Goal: Information Seeking & Learning: Check status

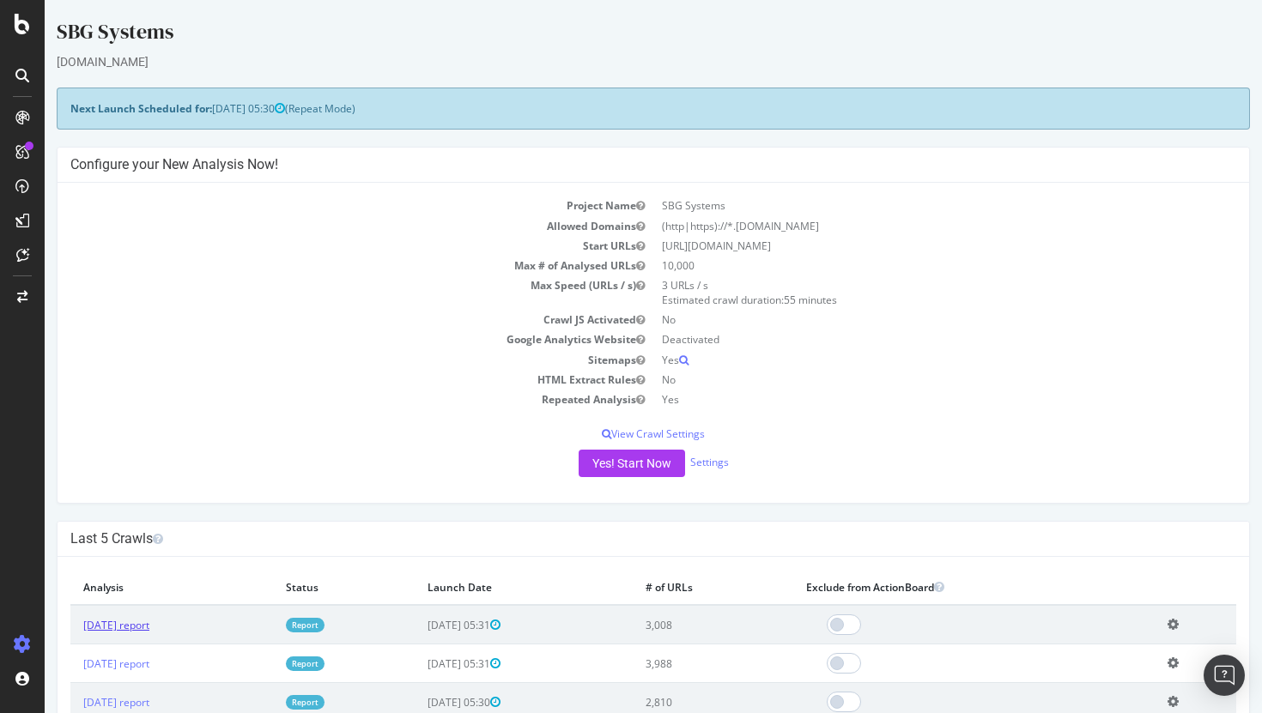
click at [149, 621] on link "[DATE] report" at bounding box center [116, 625] width 66 height 15
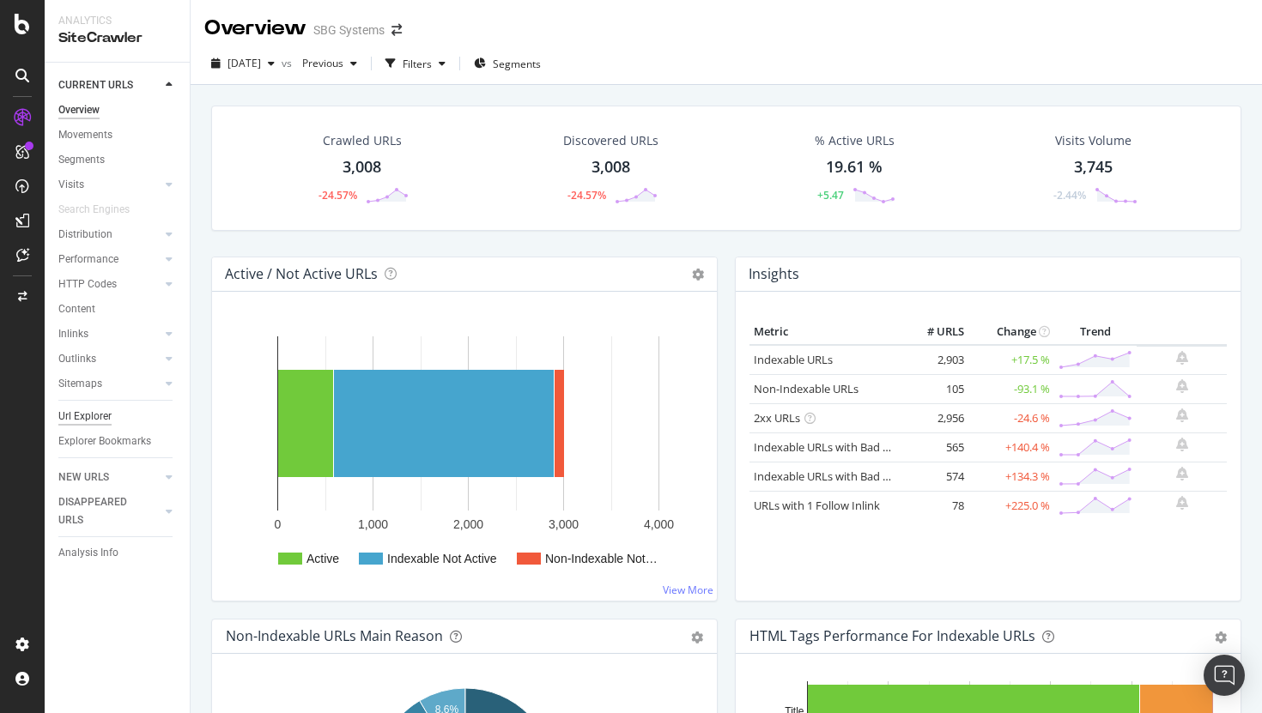
click at [96, 416] on div "Url Explorer" at bounding box center [84, 417] width 53 height 18
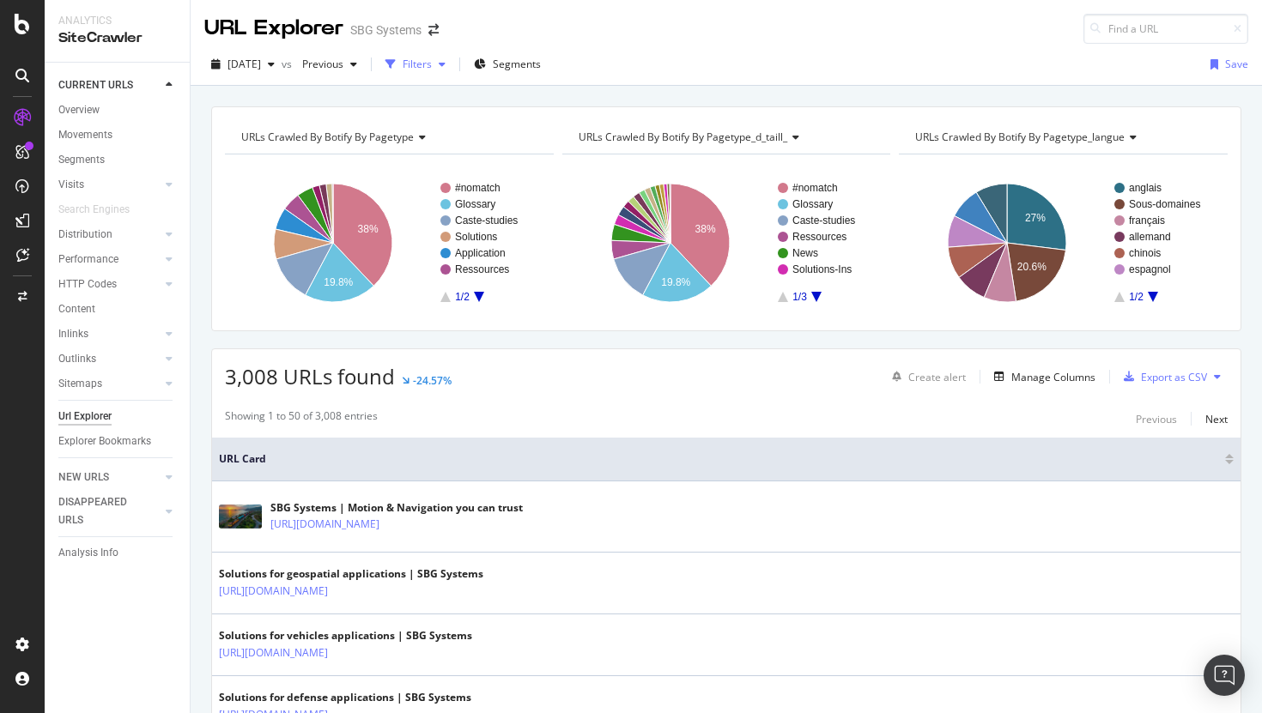
click at [452, 71] on div "Filters" at bounding box center [416, 65] width 74 height 26
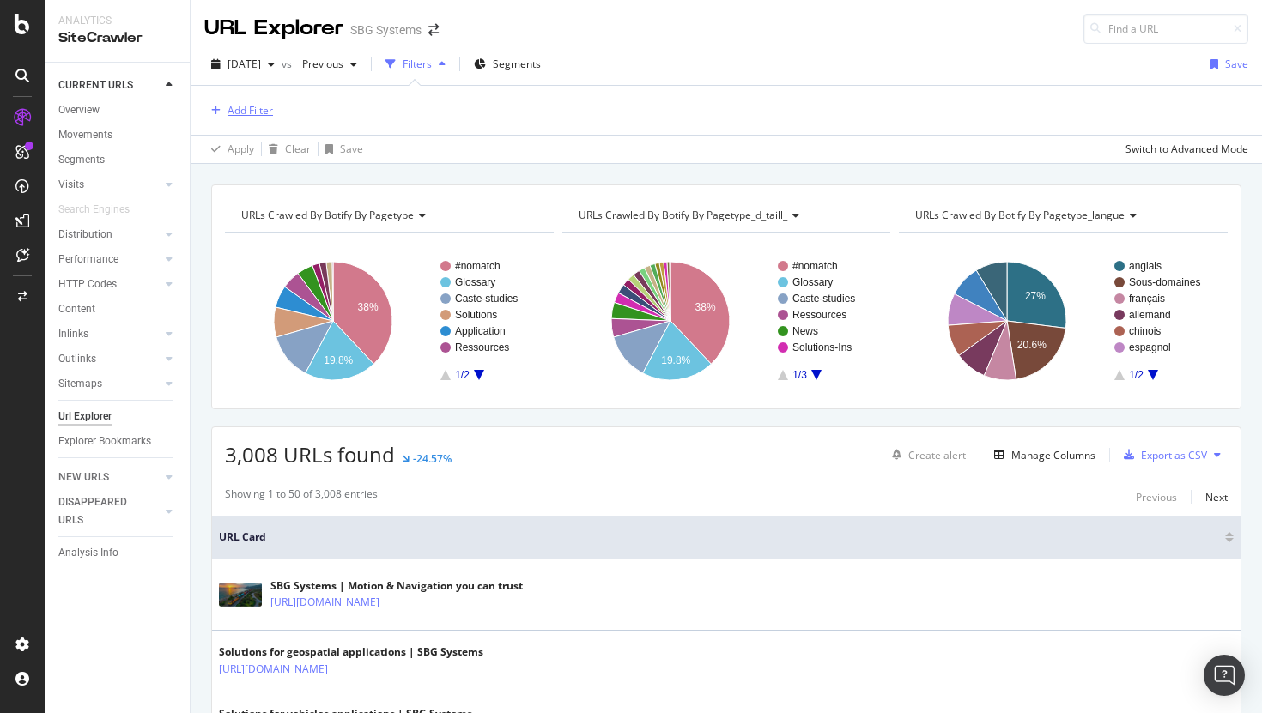
click at [255, 119] on button "Add Filter" at bounding box center [238, 110] width 69 height 21
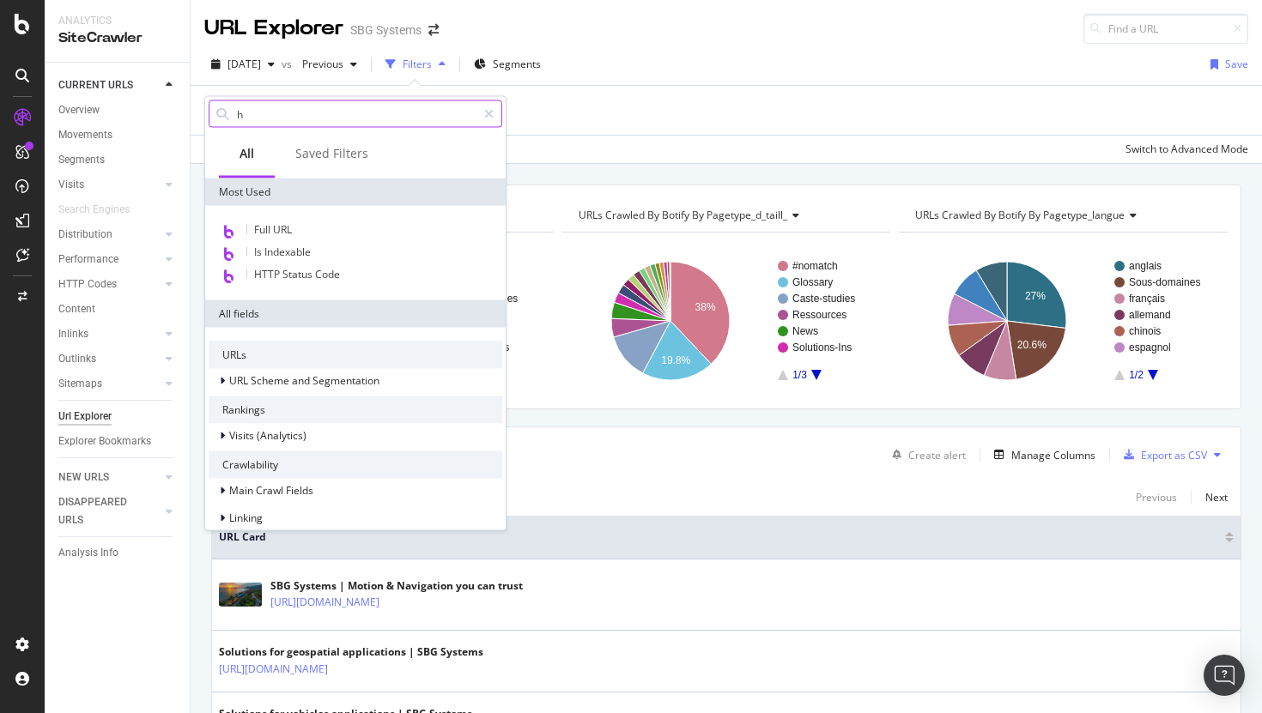
type input "h1"
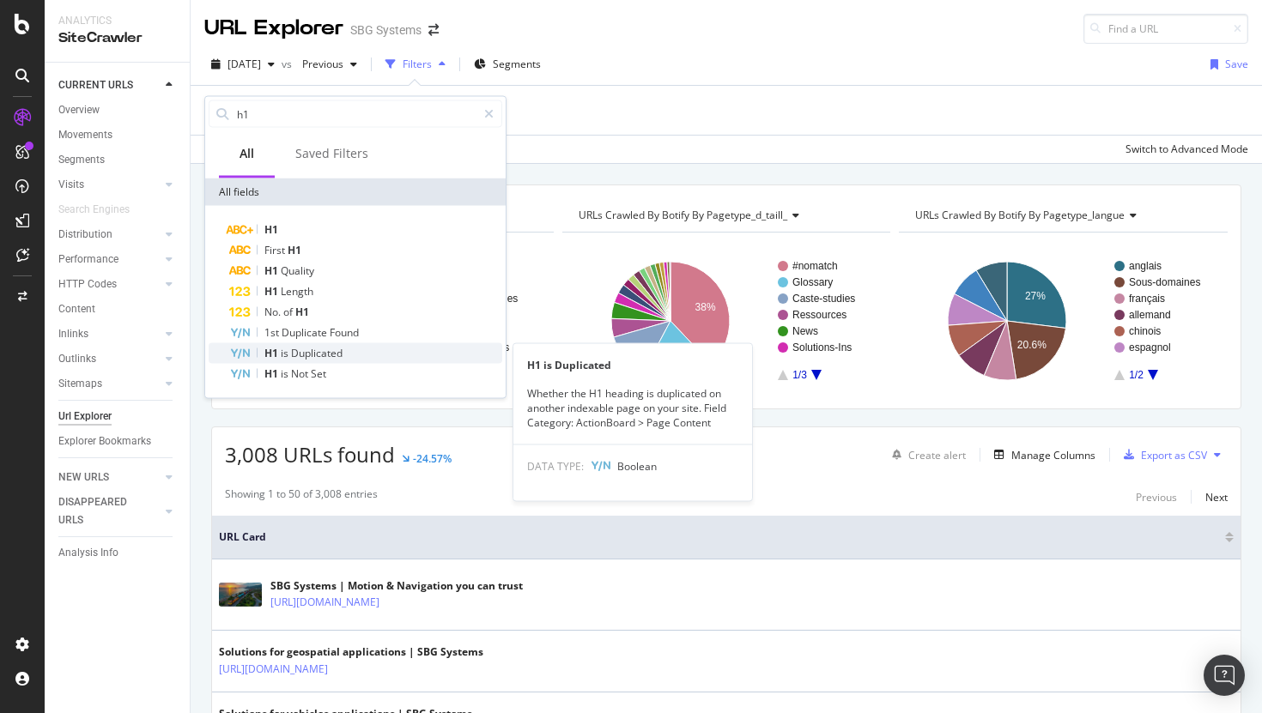
click at [339, 346] on span "Duplicated" at bounding box center [317, 353] width 52 height 15
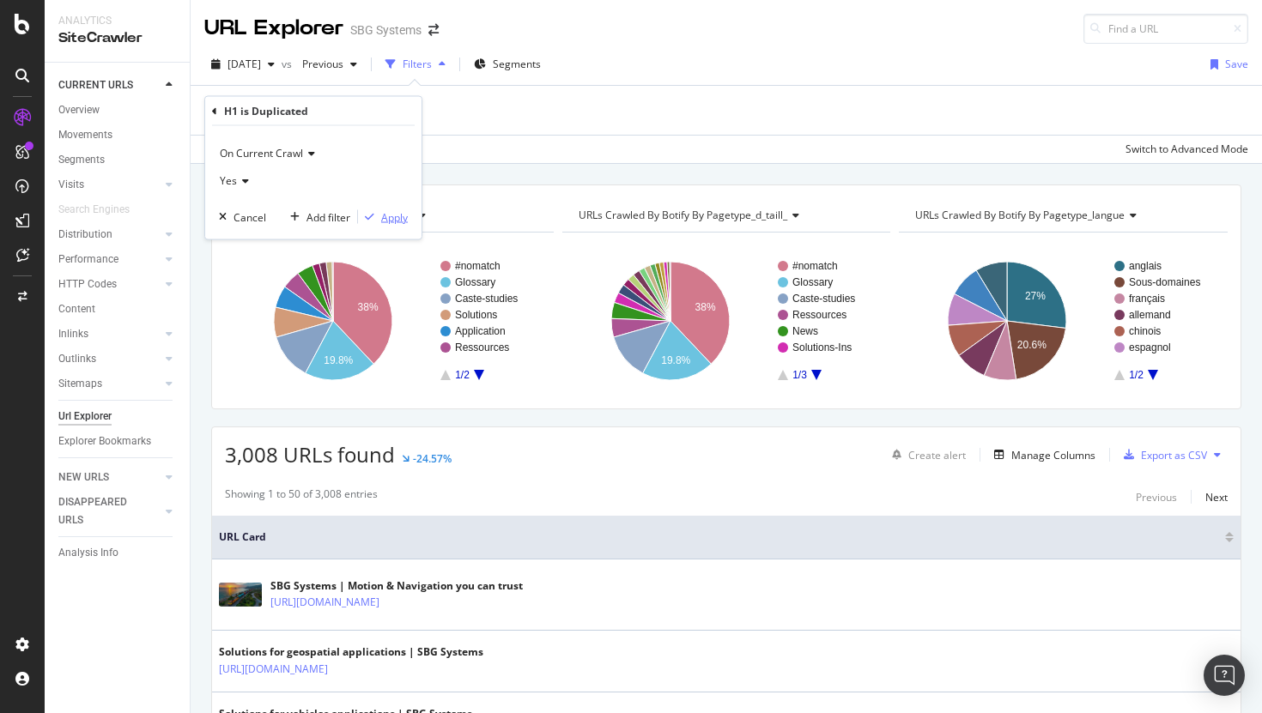
click at [391, 222] on div "Apply" at bounding box center [394, 216] width 27 height 15
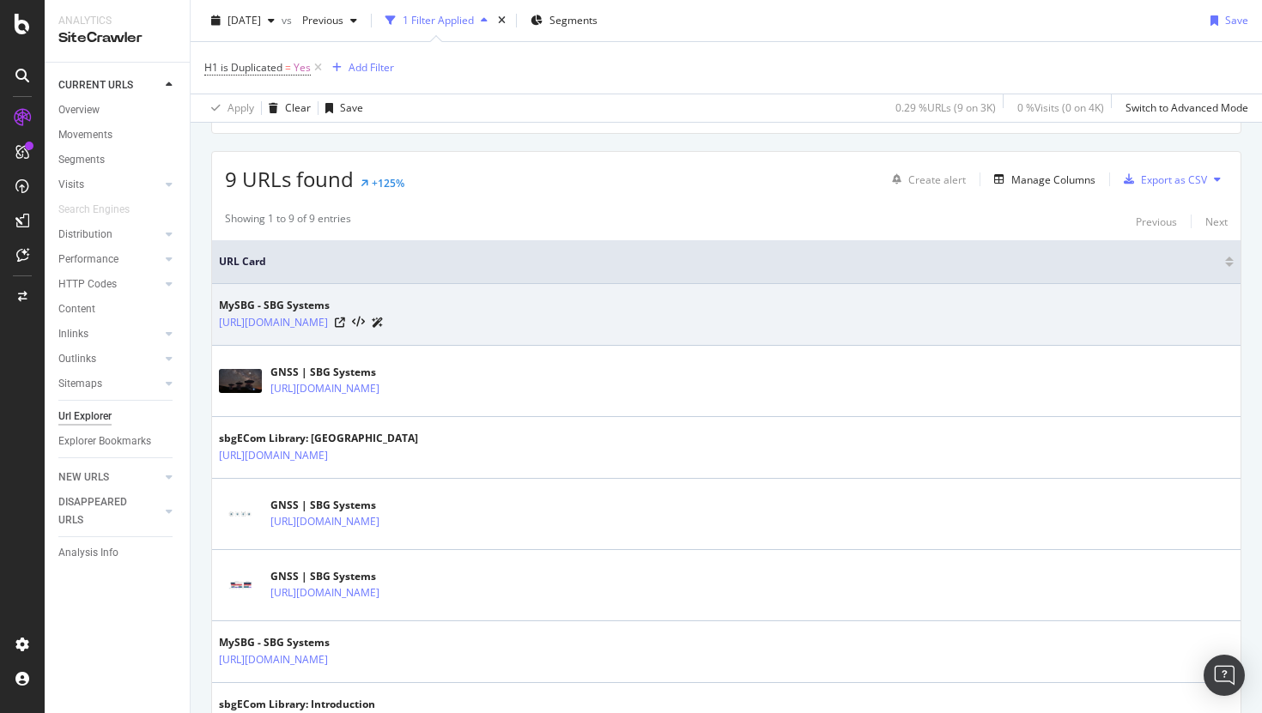
scroll to position [265, 0]
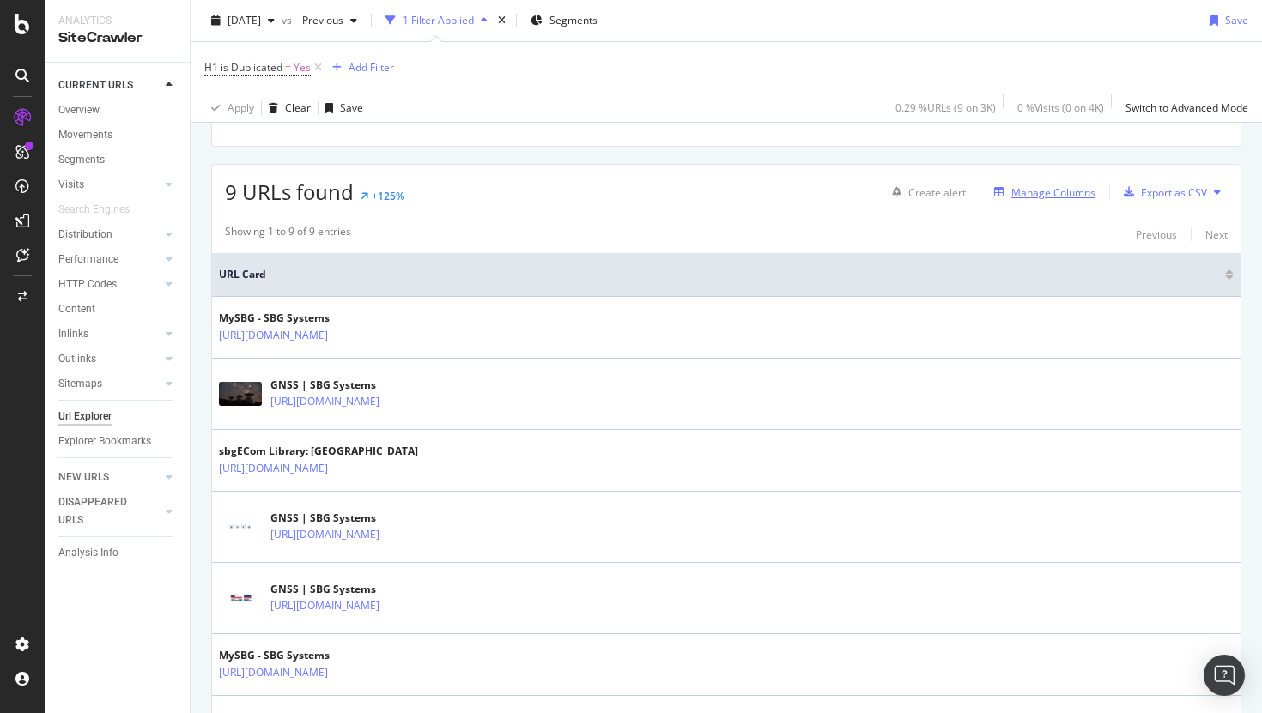
click at [1055, 191] on div "Manage Columns" at bounding box center [1053, 192] width 84 height 15
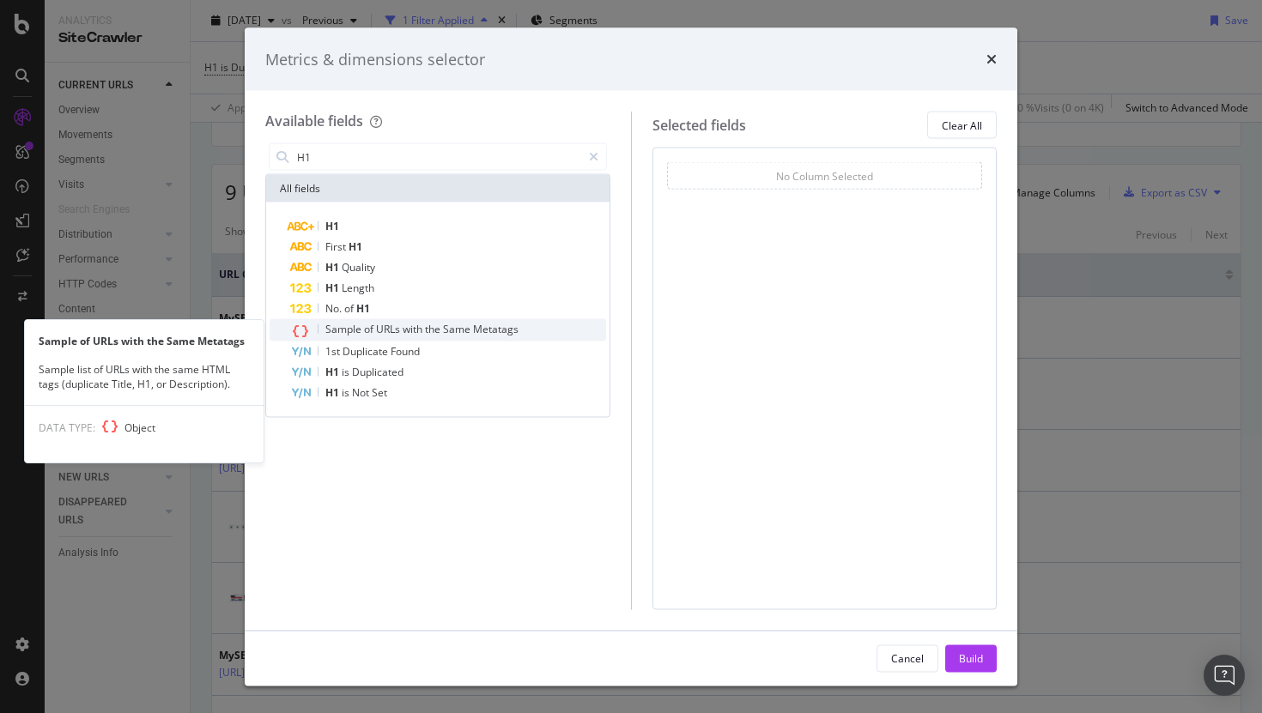
type input "H1"
click at [447, 327] on span "Same" at bounding box center [458, 329] width 30 height 15
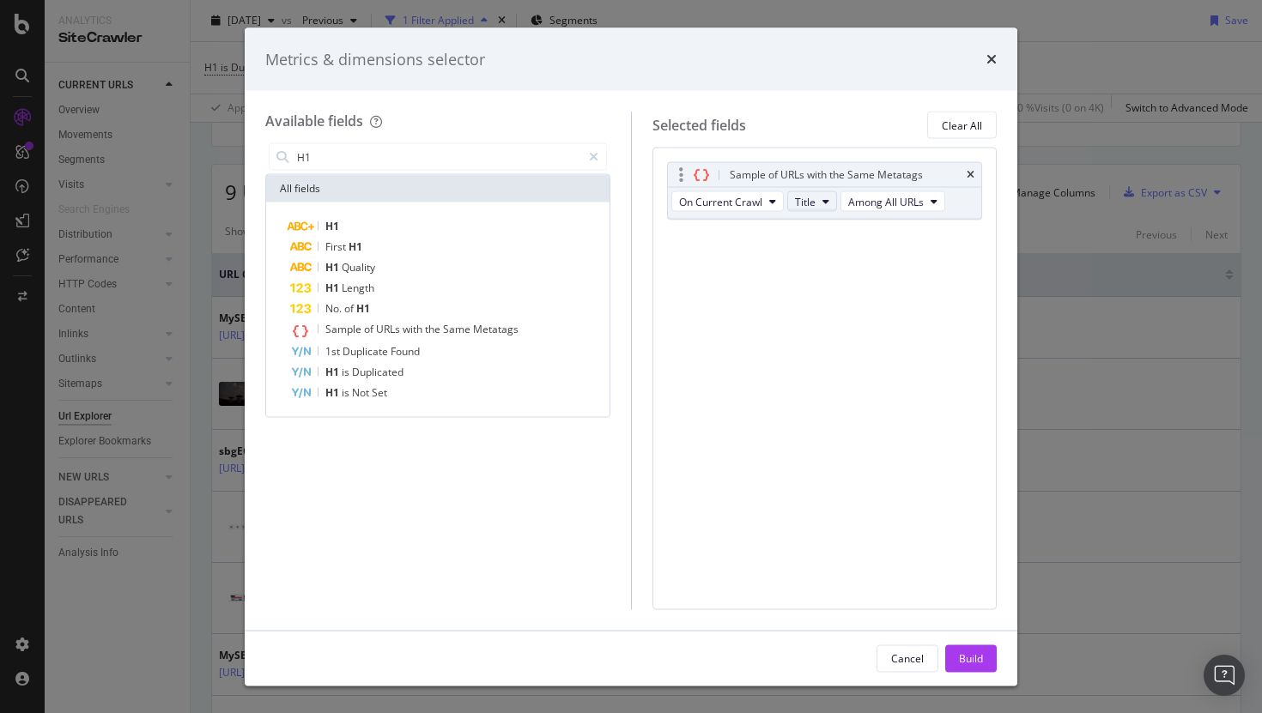
click at [819, 198] on button "Title" at bounding box center [812, 201] width 50 height 21
click at [822, 305] on div "H1" at bounding box center [829, 295] width 82 height 25
click at [802, 199] on span "Title" at bounding box center [805, 201] width 21 height 15
click at [809, 292] on span "H1" at bounding box center [829, 295] width 55 height 15
click at [827, 211] on button "Title" at bounding box center [812, 201] width 50 height 21
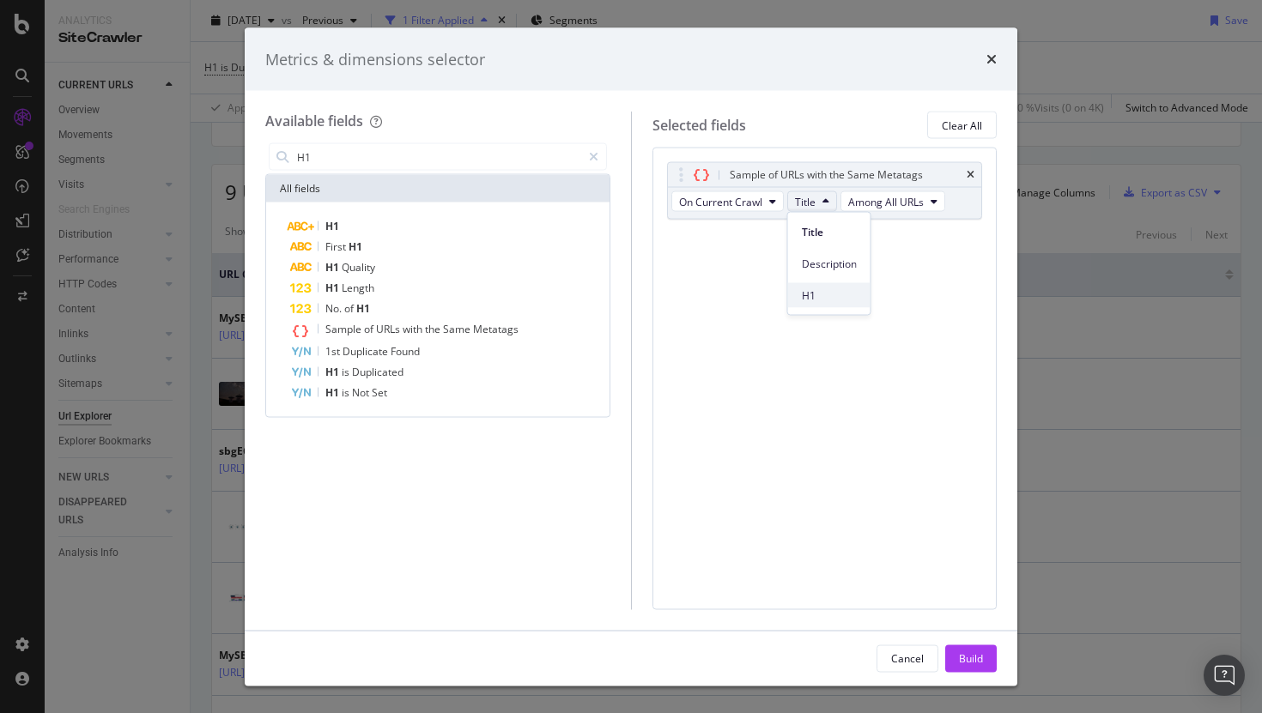
click at [829, 302] on span "H1" at bounding box center [829, 295] width 55 height 15
click at [826, 205] on icon "modal" at bounding box center [826, 202] width 7 height 10
click at [823, 261] on span "Description" at bounding box center [829, 263] width 55 height 15
click at [811, 212] on div "On Current Crawl Title Among All URLs" at bounding box center [810, 203] width 284 height 31
click at [966, 678] on div "Cancel Build" at bounding box center [631, 658] width 773 height 55
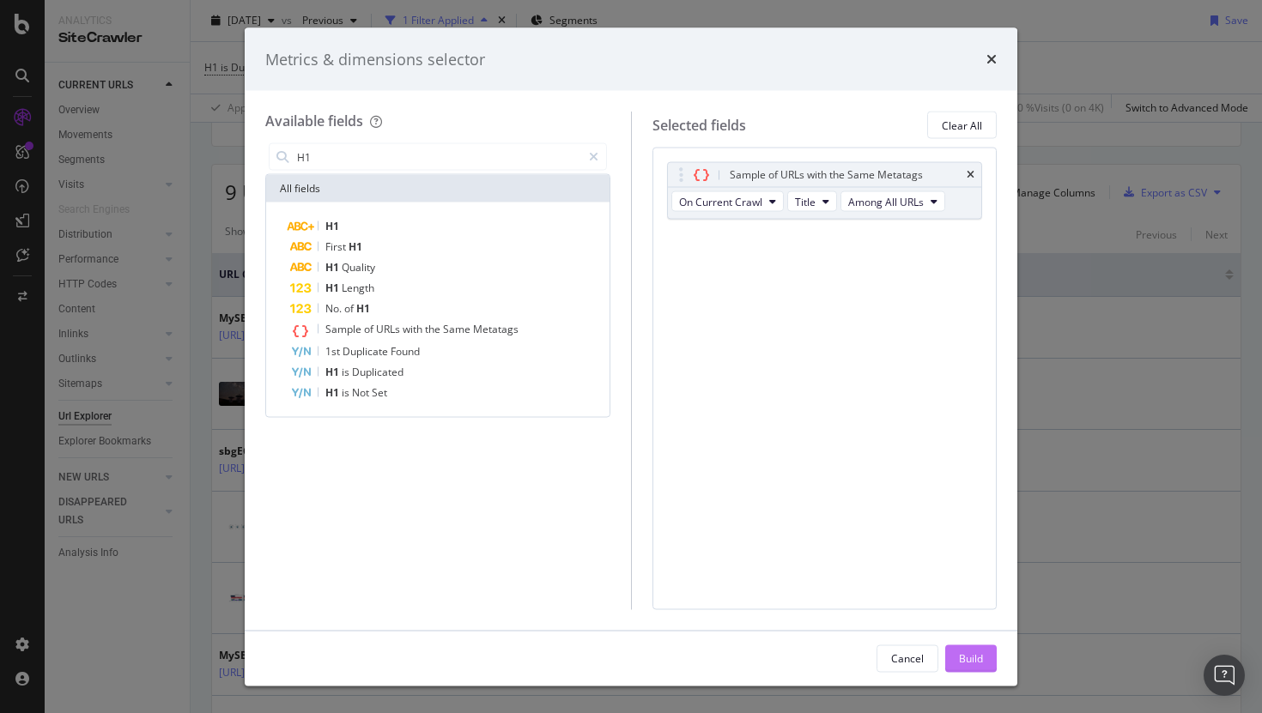
click at [971, 652] on div "Build" at bounding box center [971, 658] width 24 height 15
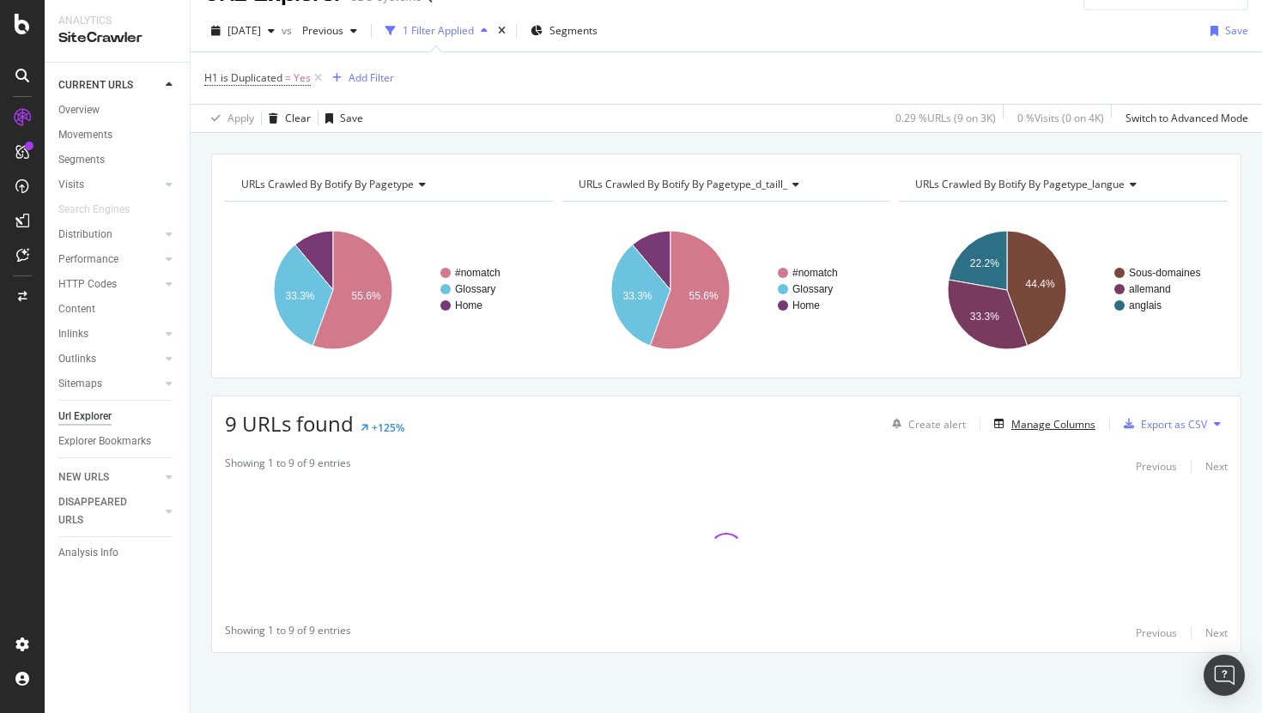
scroll to position [33, 0]
click at [1071, 430] on div "Manage Columns" at bounding box center [1053, 424] width 84 height 15
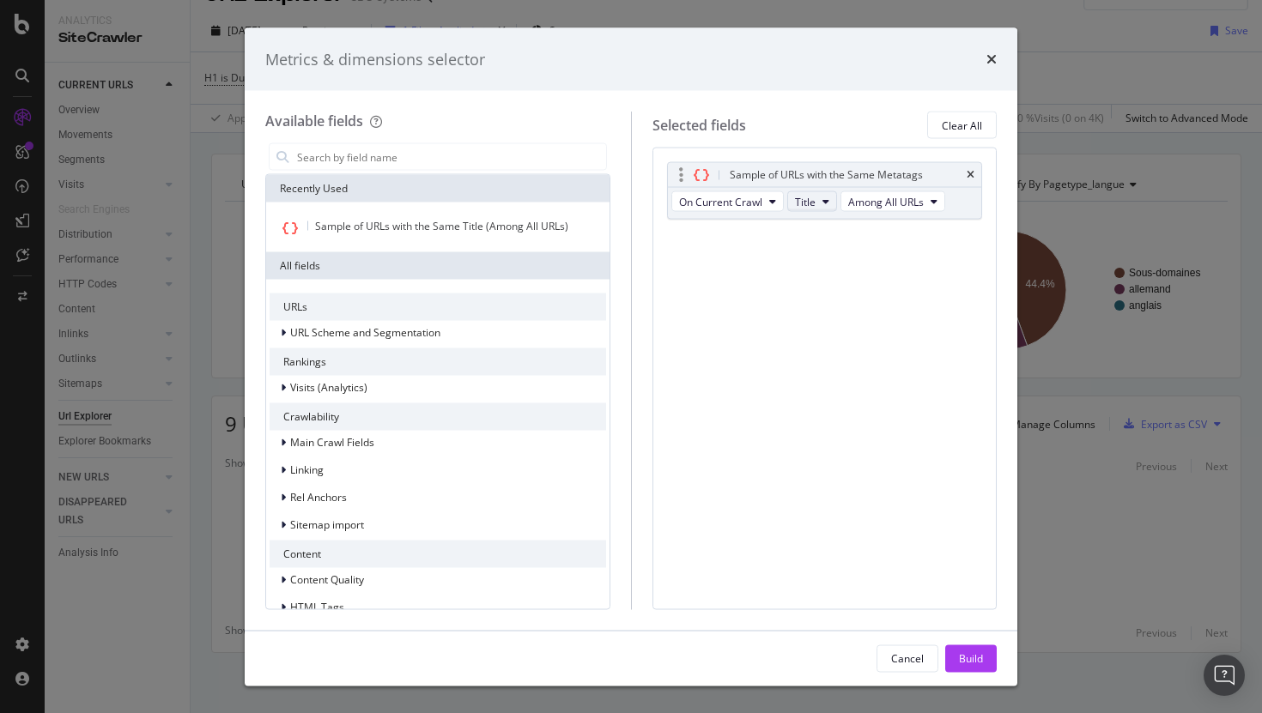
click at [823, 197] on icon "modal" at bounding box center [826, 202] width 7 height 10
click at [818, 291] on span "H1" at bounding box center [829, 295] width 55 height 15
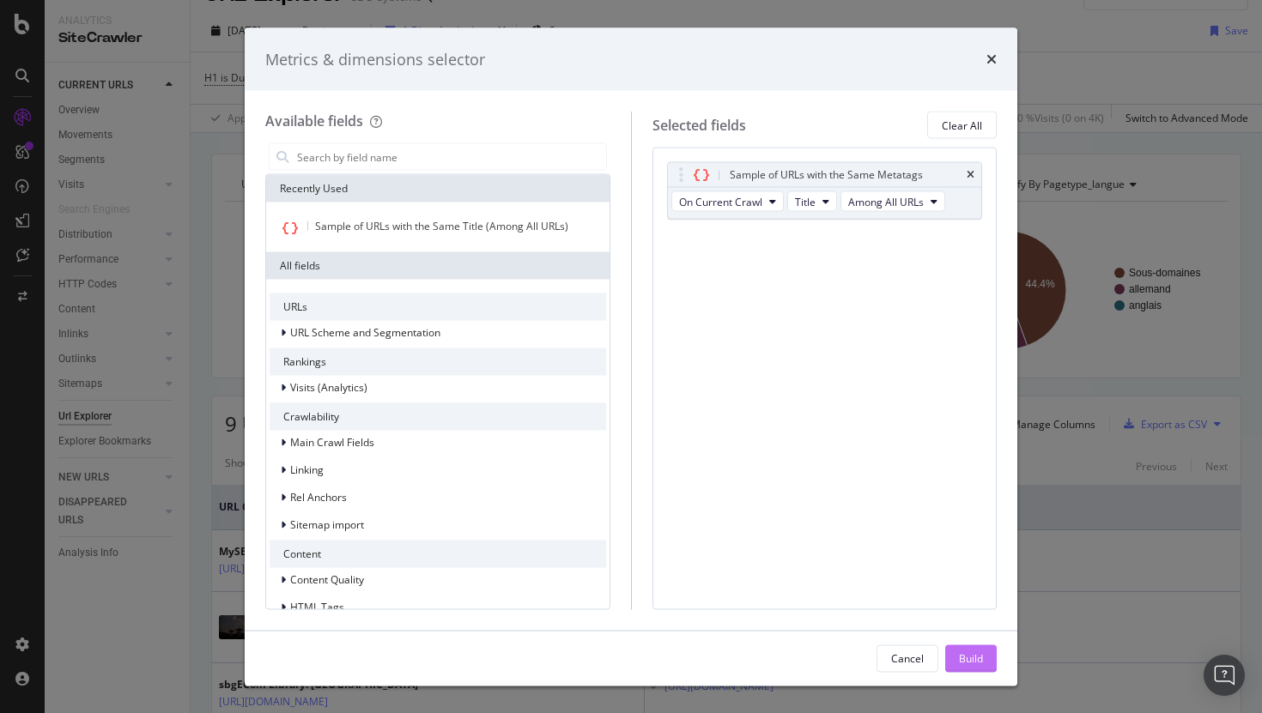
click at [960, 649] on div "Build" at bounding box center [971, 659] width 24 height 26
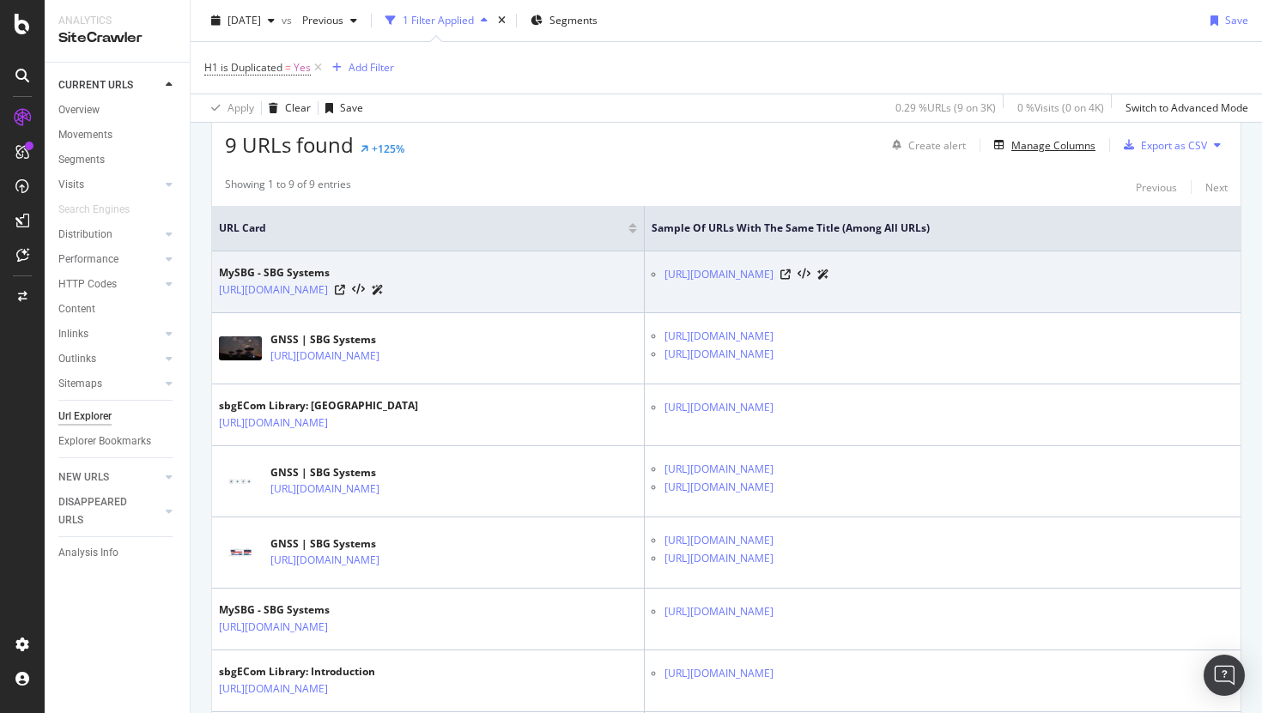
scroll to position [313, 0]
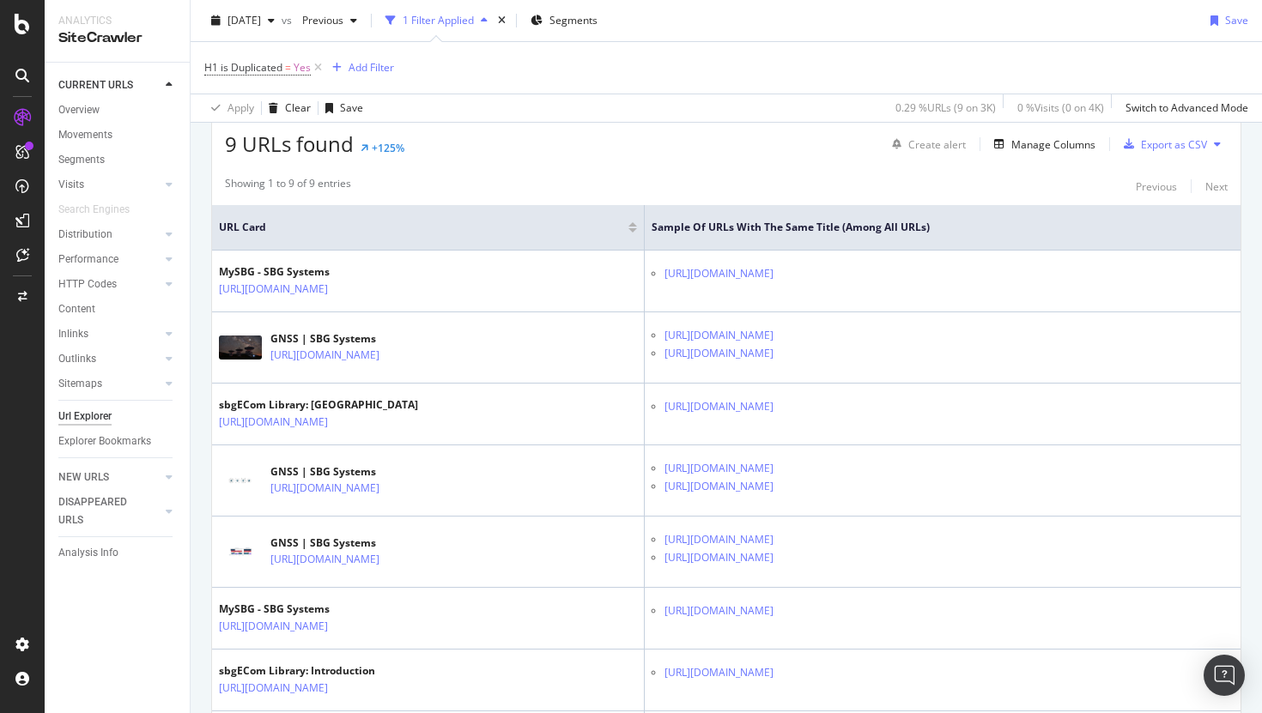
click at [291, 76] on span "H1 is Duplicated = Yes" at bounding box center [264, 68] width 121 height 24
click at [271, 71] on span "H1 is Duplicated" at bounding box center [243, 67] width 78 height 15
click at [219, 67] on div "H1 is Duplicated" at bounding box center [313, 66] width 203 height 29
click at [212, 65] on icon at bounding box center [214, 66] width 5 height 10
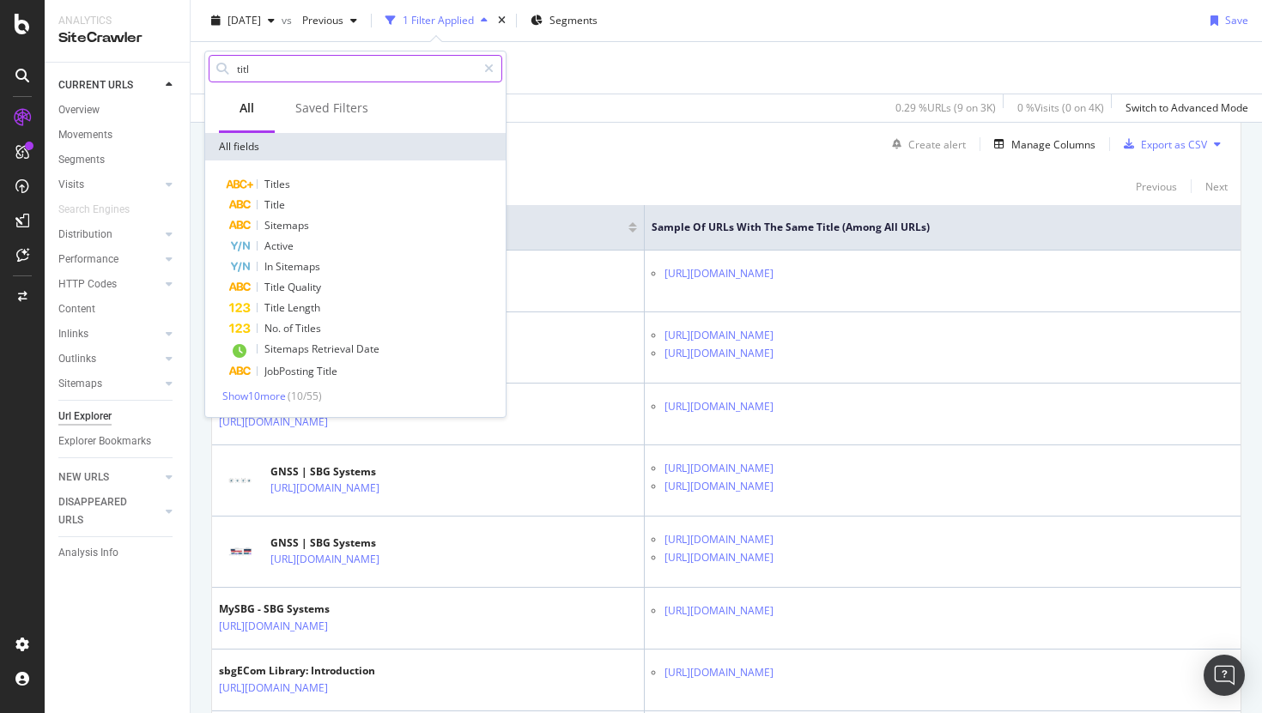
type input "title"
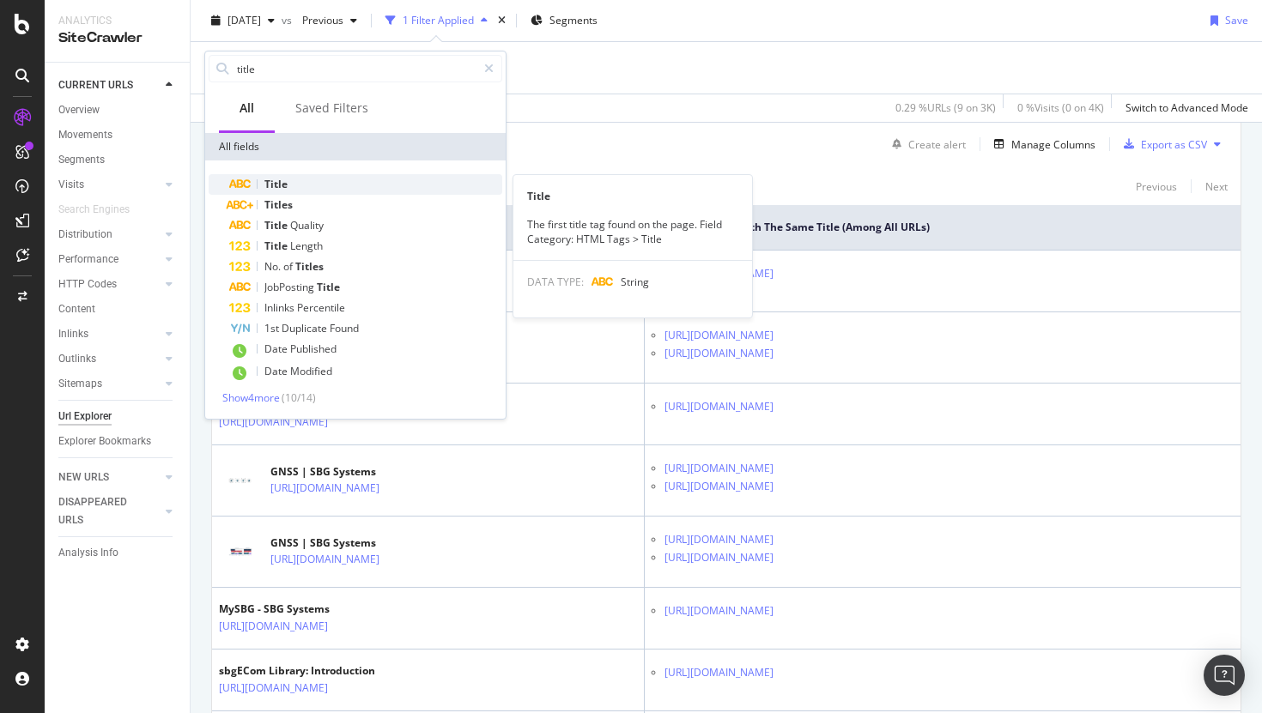
click at [307, 183] on div "Title" at bounding box center [365, 184] width 273 height 21
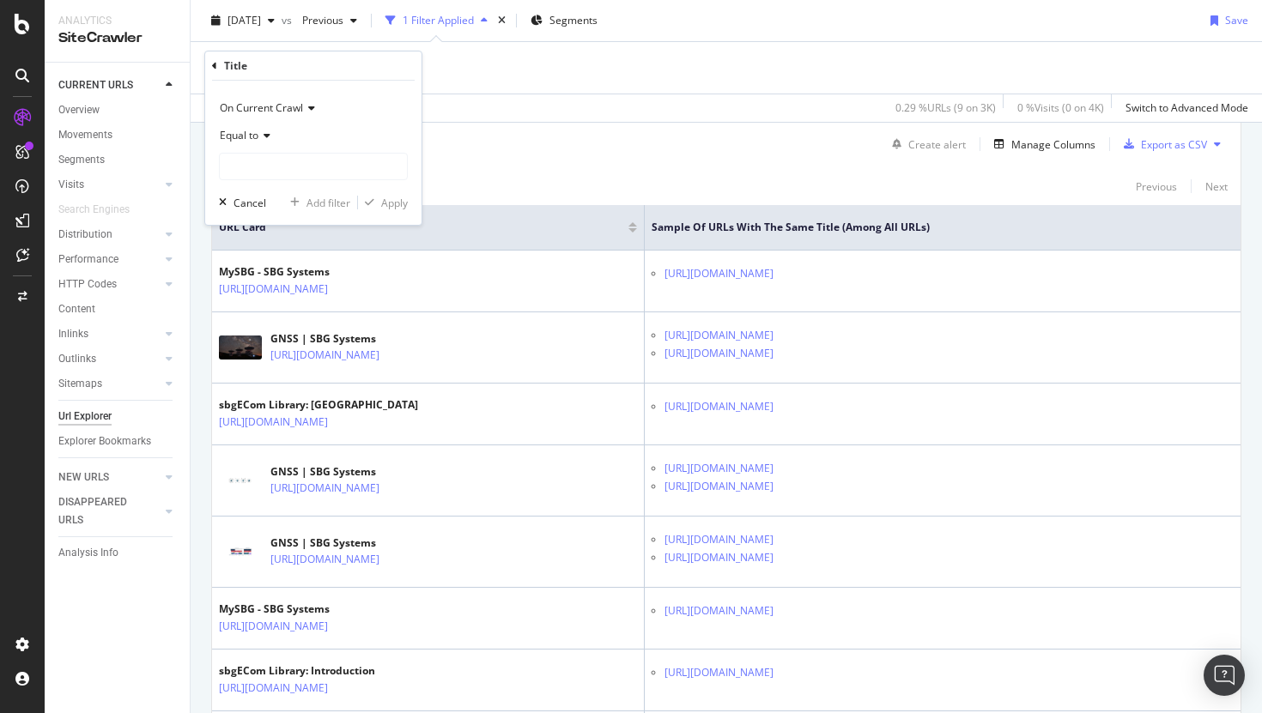
click at [212, 61] on icon at bounding box center [214, 66] width 5 height 10
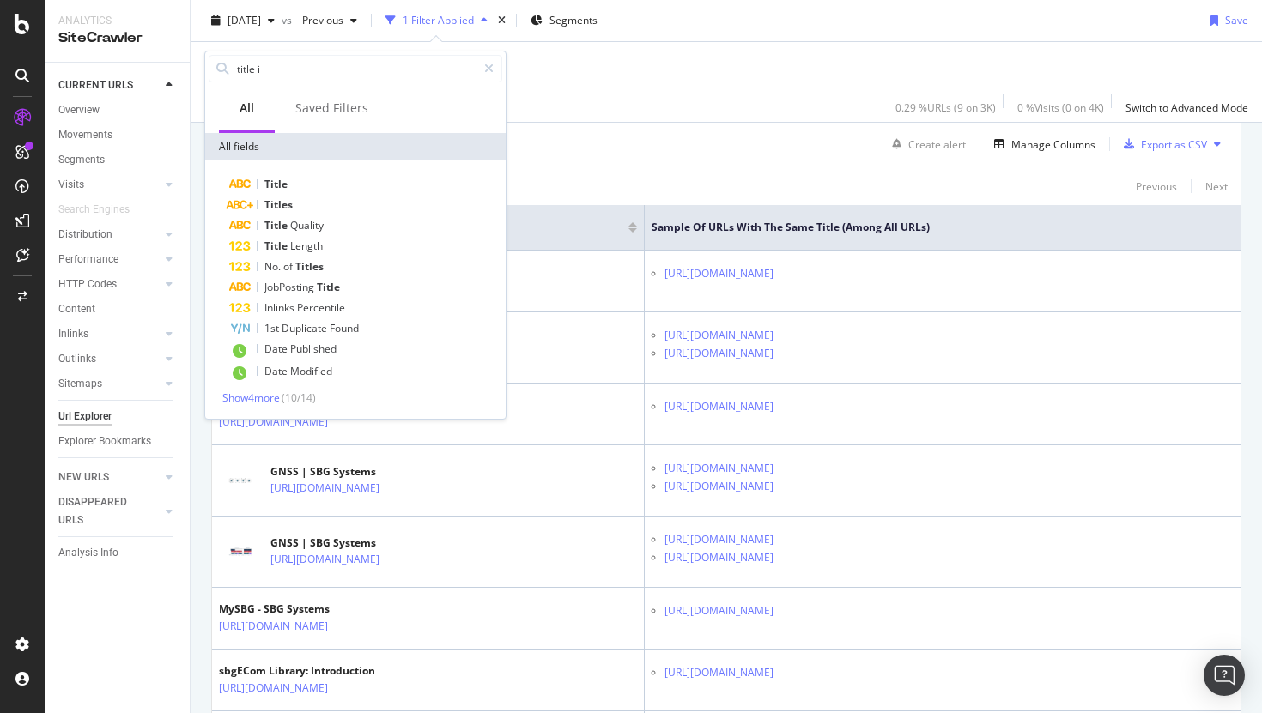
type input "title is"
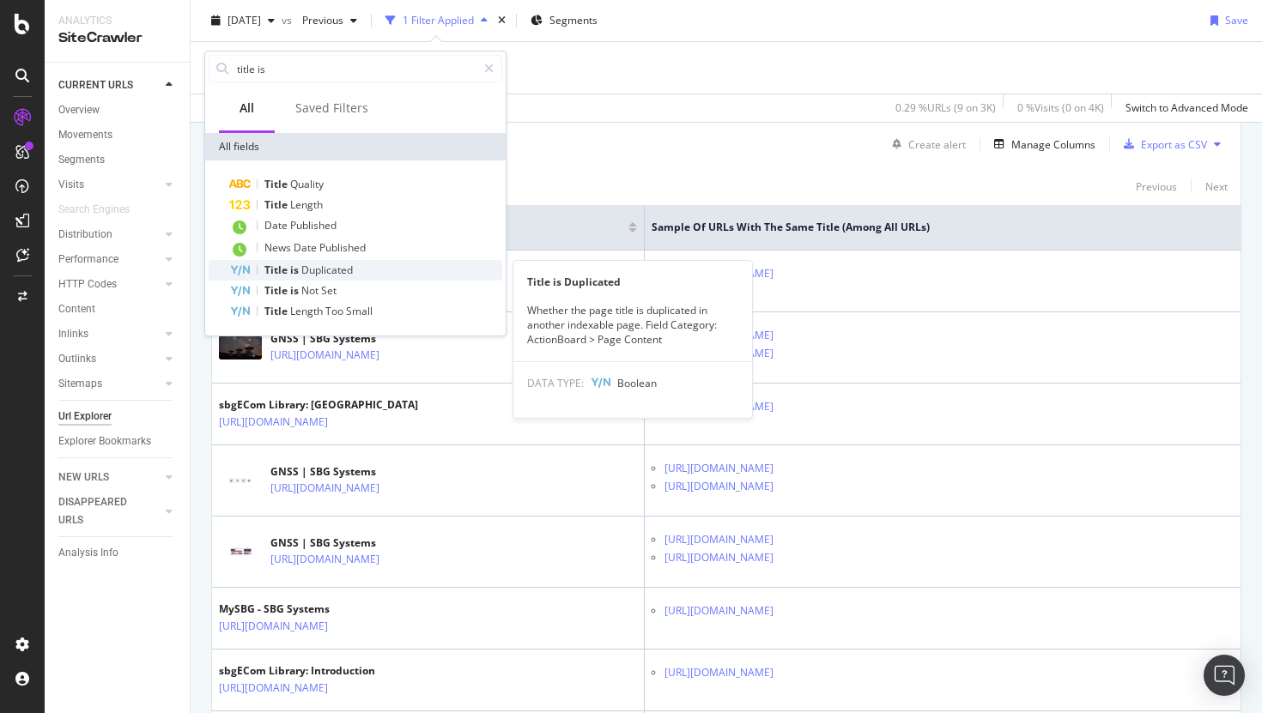
click at [367, 262] on div "Title is Duplicated" at bounding box center [365, 270] width 273 height 21
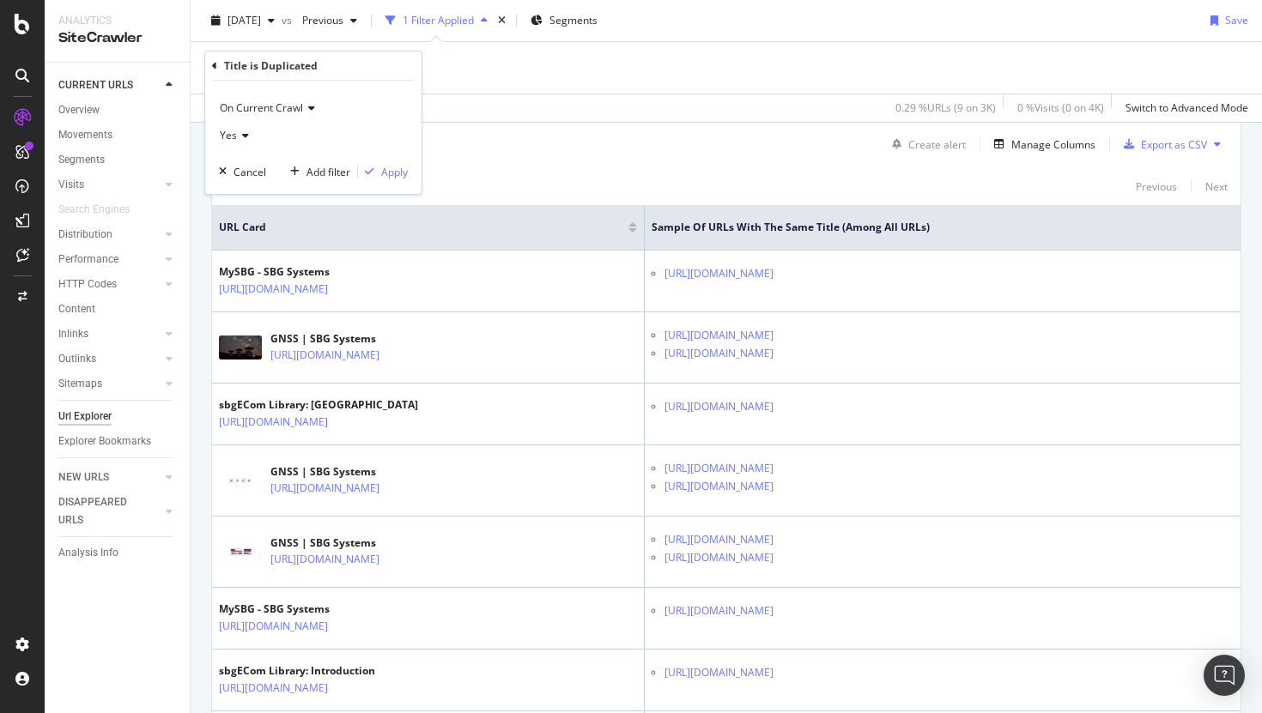
click at [393, 184] on div "On Current Crawl Yes Cancel Add filter Apply" at bounding box center [313, 137] width 216 height 113
click at [394, 180] on div "On Current Crawl Yes Cancel Add filter Apply" at bounding box center [313, 137] width 216 height 113
click at [396, 176] on div "Apply" at bounding box center [394, 172] width 27 height 15
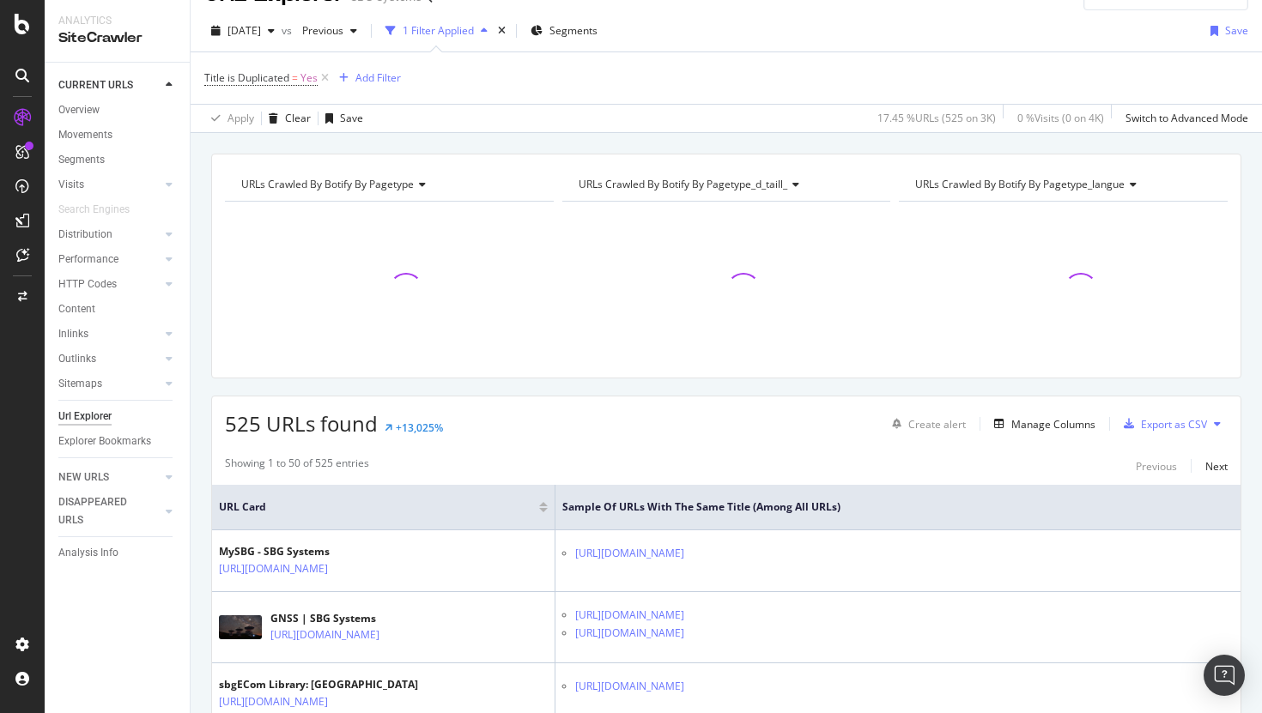
scroll to position [313, 0]
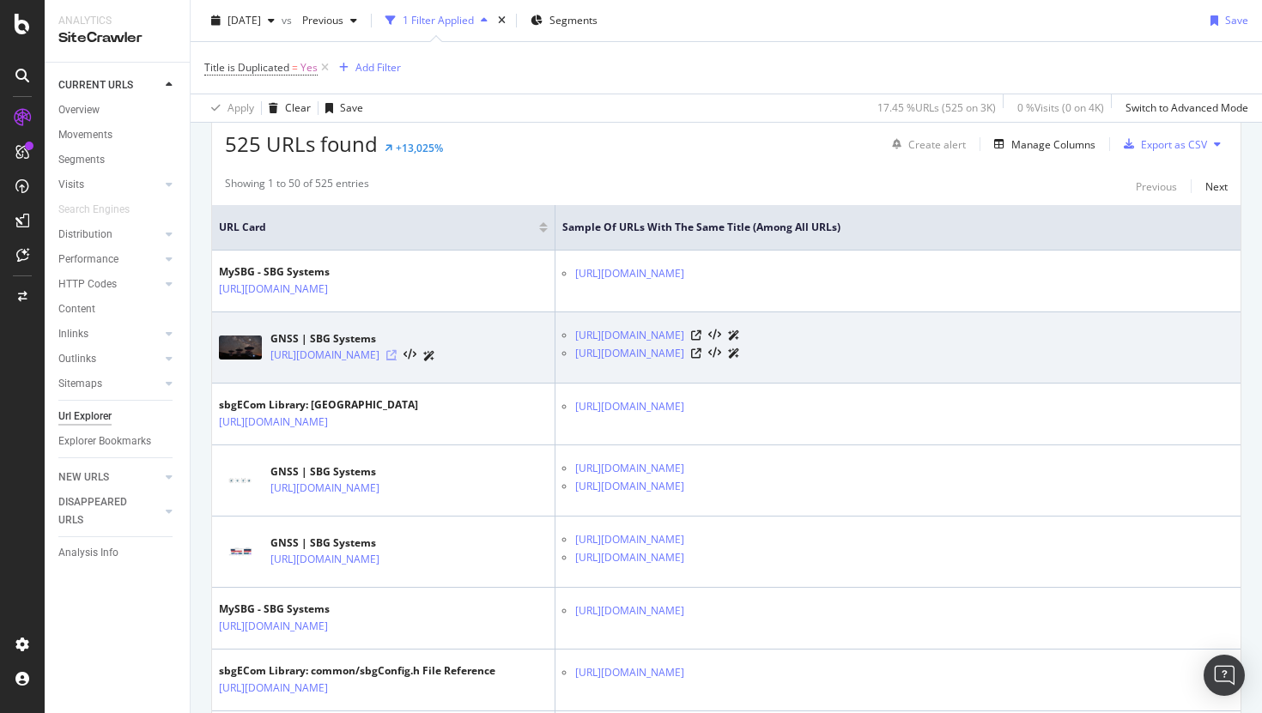
click at [397, 361] on icon at bounding box center [391, 355] width 10 height 10
click at [701, 336] on icon at bounding box center [696, 336] width 10 height 10
click at [740, 355] on div at bounding box center [715, 353] width 49 height 18
click at [701, 357] on icon at bounding box center [696, 354] width 10 height 10
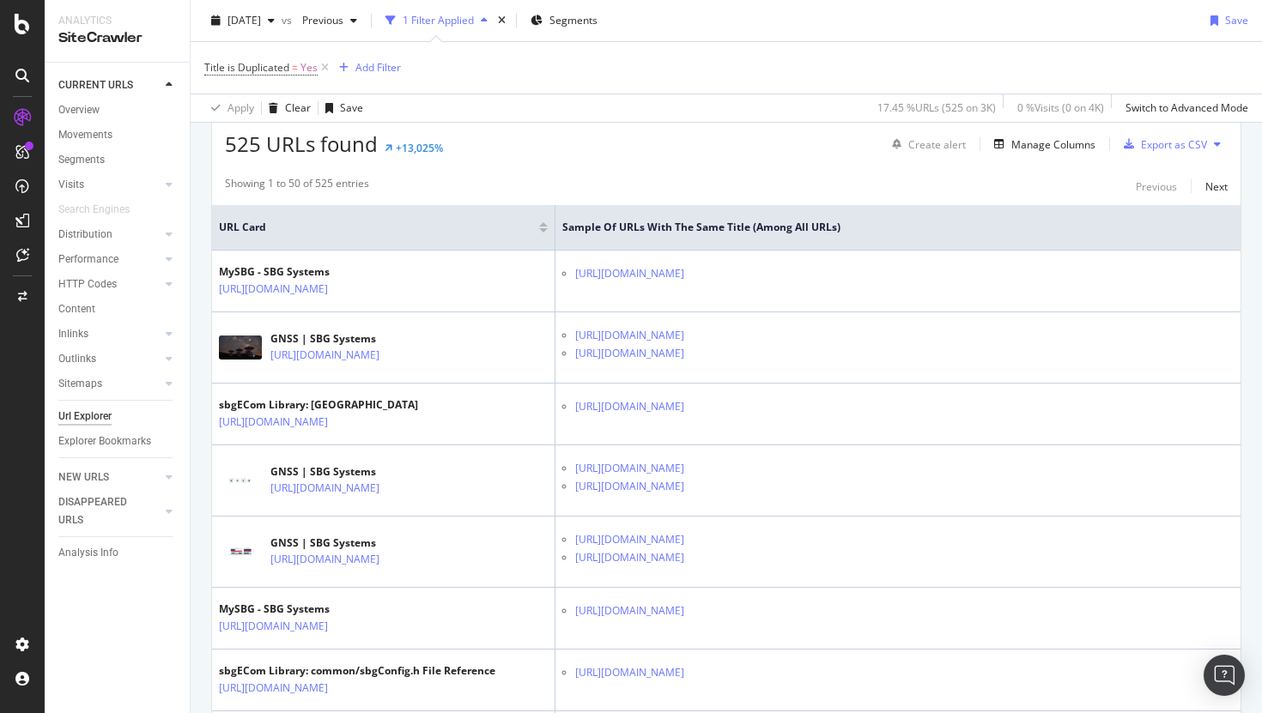
drag, startPoint x: 501, startPoint y: 361, endPoint x: 1114, endPoint y: 1, distance: 710.1
click at [0, 0] on div "Analytics SiteCrawler CURRENT URLS Overview Movements Segments Visits Analysis …" at bounding box center [631, 356] width 1262 height 713
